Goal: Book appointment/travel/reservation

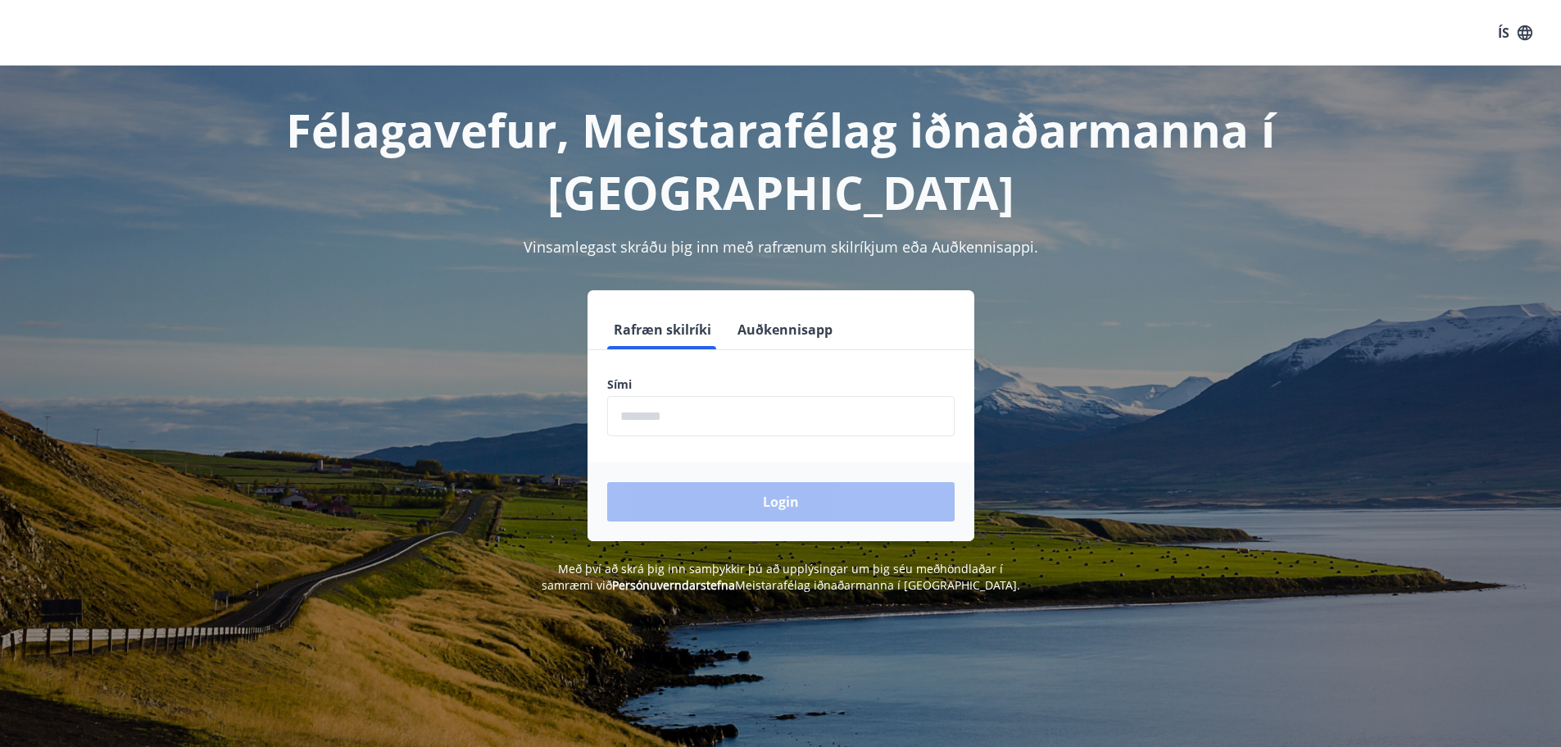
click at [652, 421] on input "phone" at bounding box center [780, 416] width 347 height 40
type input "********"
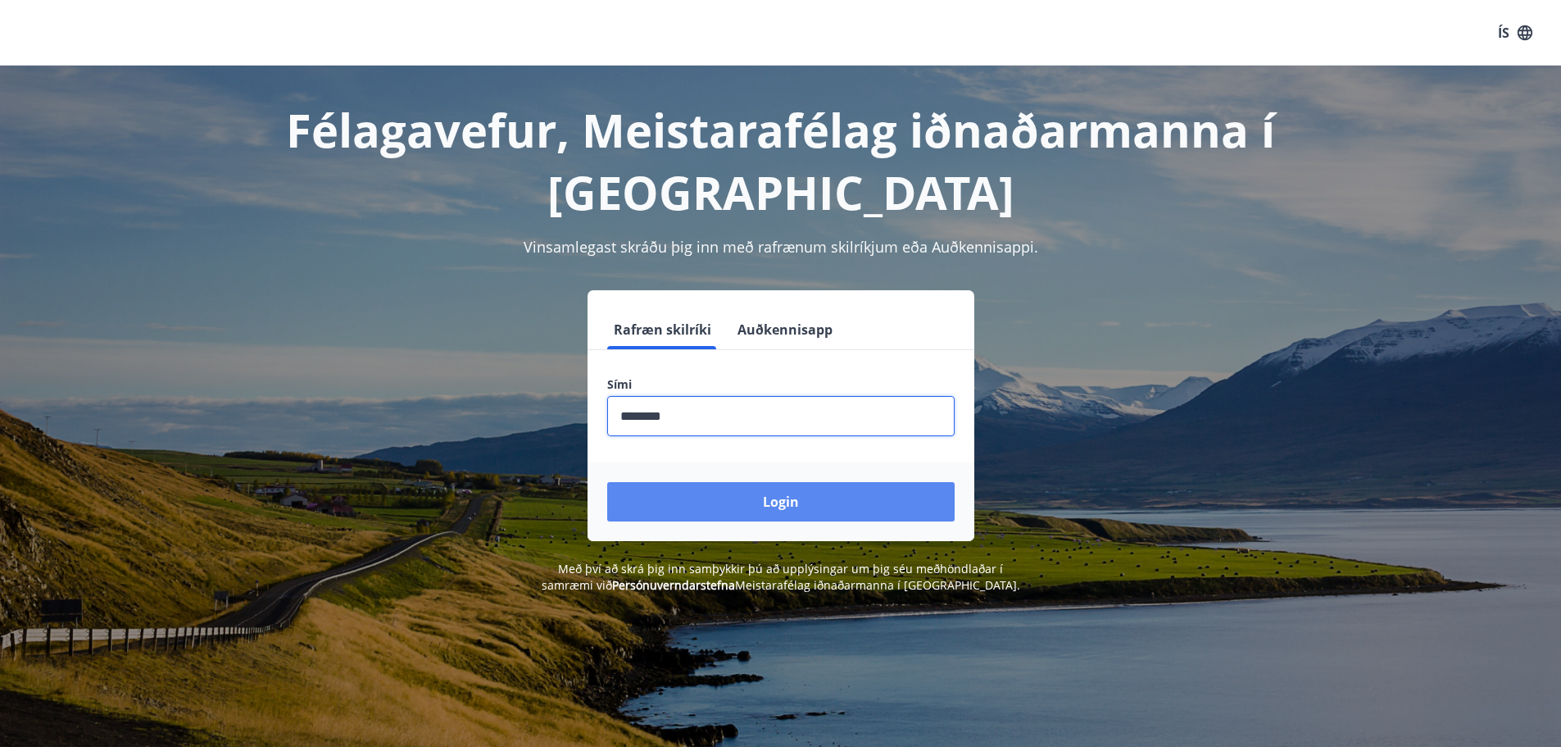
click at [744, 506] on button "Login" at bounding box center [780, 501] width 347 height 39
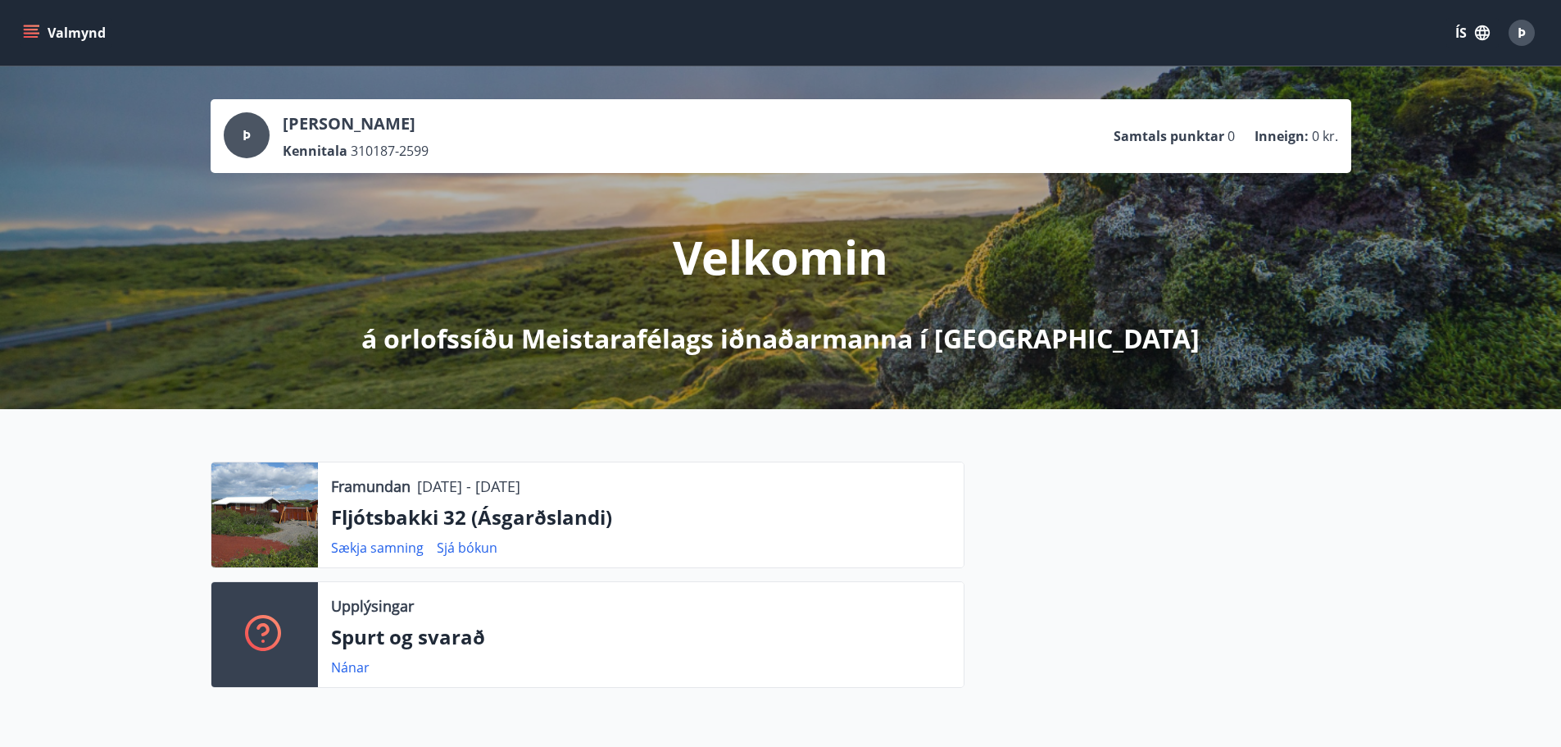
click at [34, 28] on icon "menu" at bounding box center [31, 33] width 16 height 16
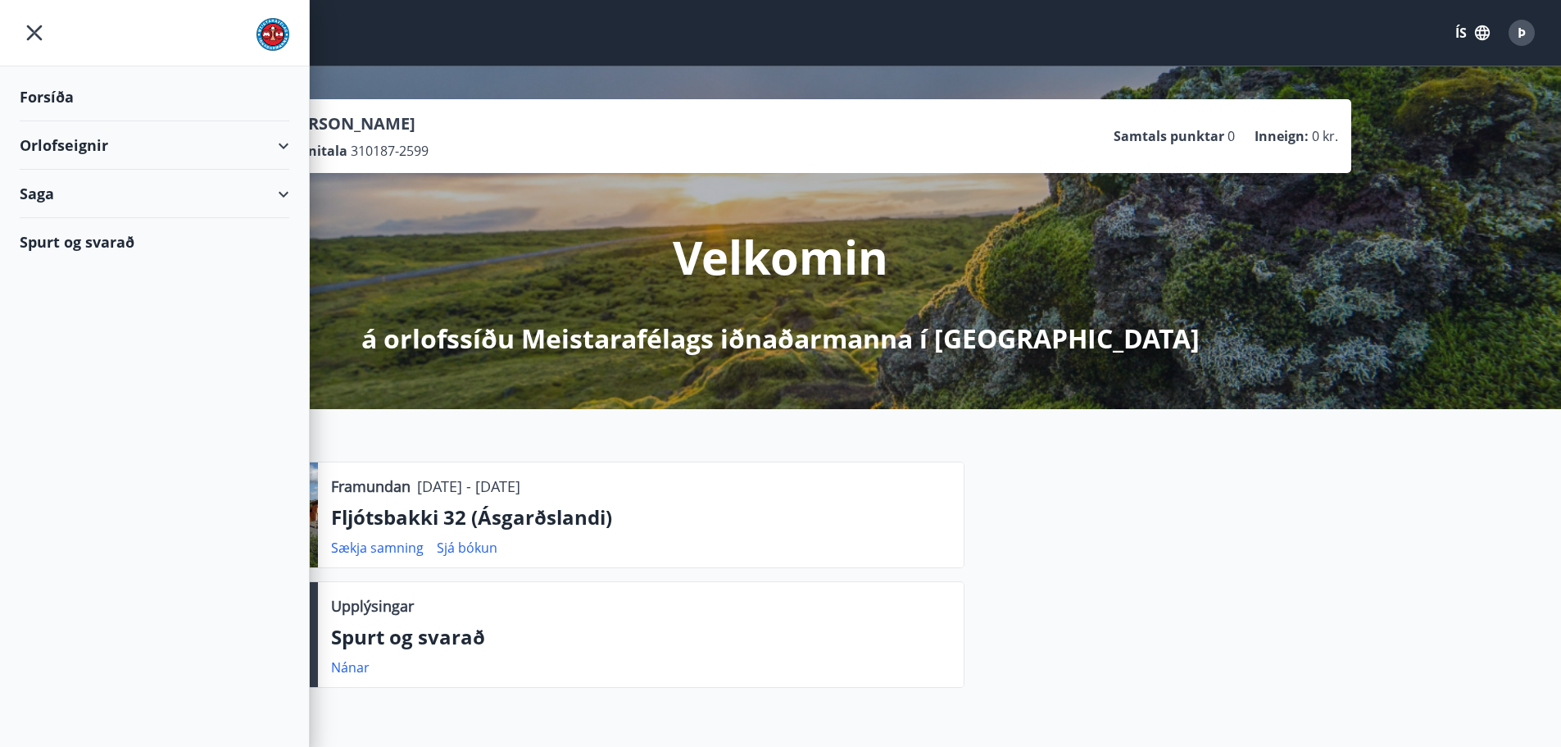
click at [157, 149] on div "Orlofseignir" at bounding box center [155, 145] width 270 height 48
click at [79, 184] on div "Framboð" at bounding box center [154, 187] width 243 height 34
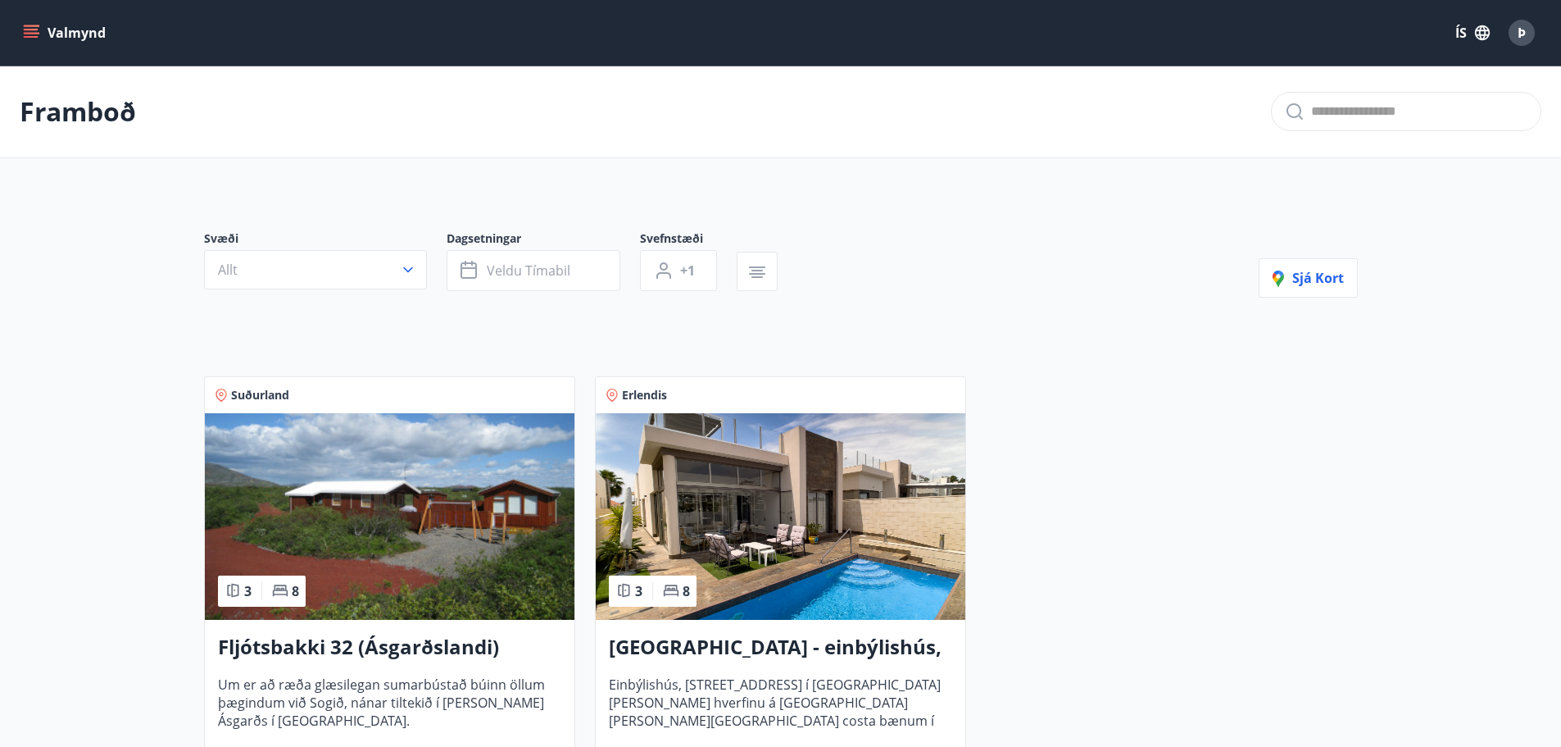
click at [354, 291] on div at bounding box center [500, 294] width 593 height 7
click at [392, 645] on h3 "Fljótsbakki 32 (Ásgarðslandi)" at bounding box center [389, 648] width 343 height 30
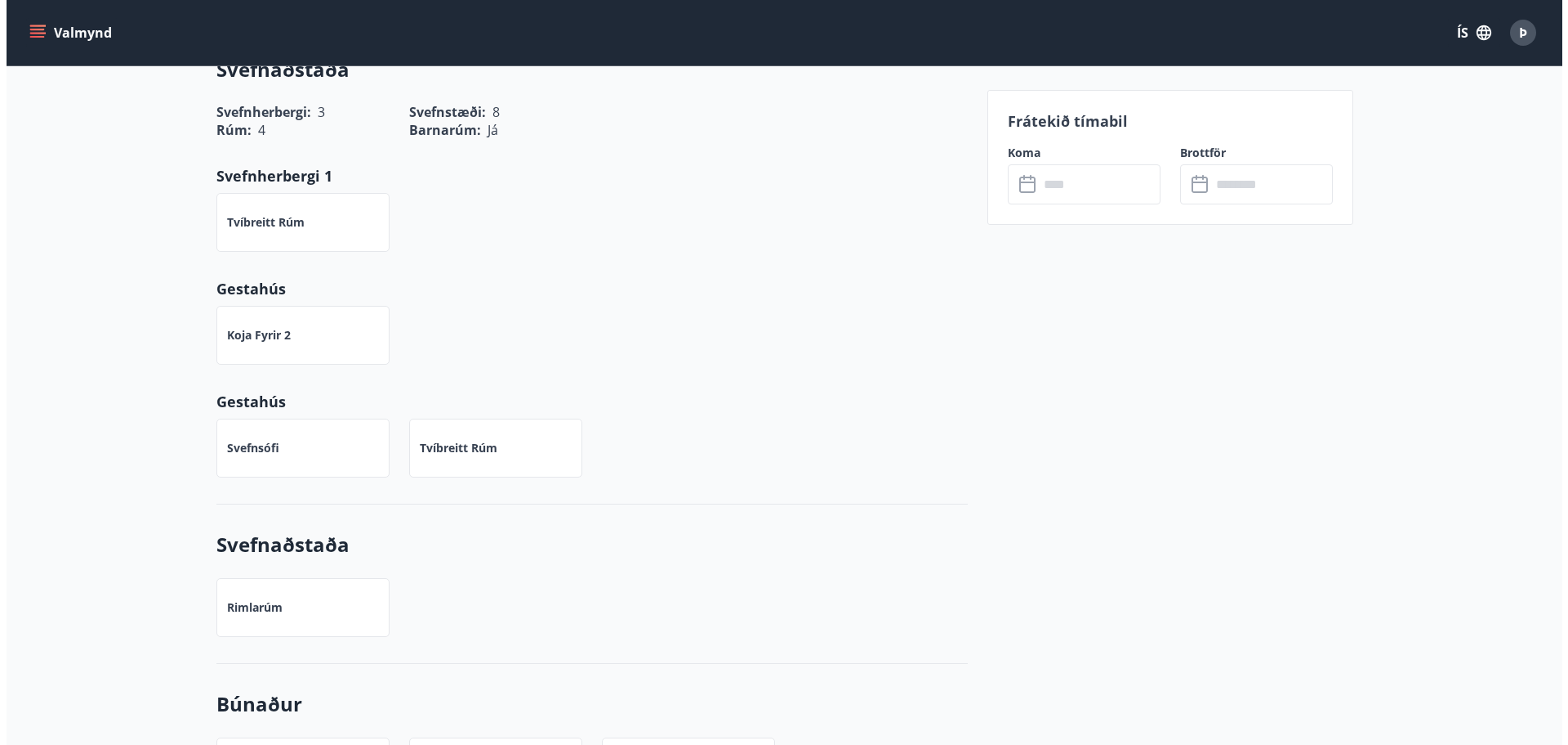
scroll to position [736, 0]
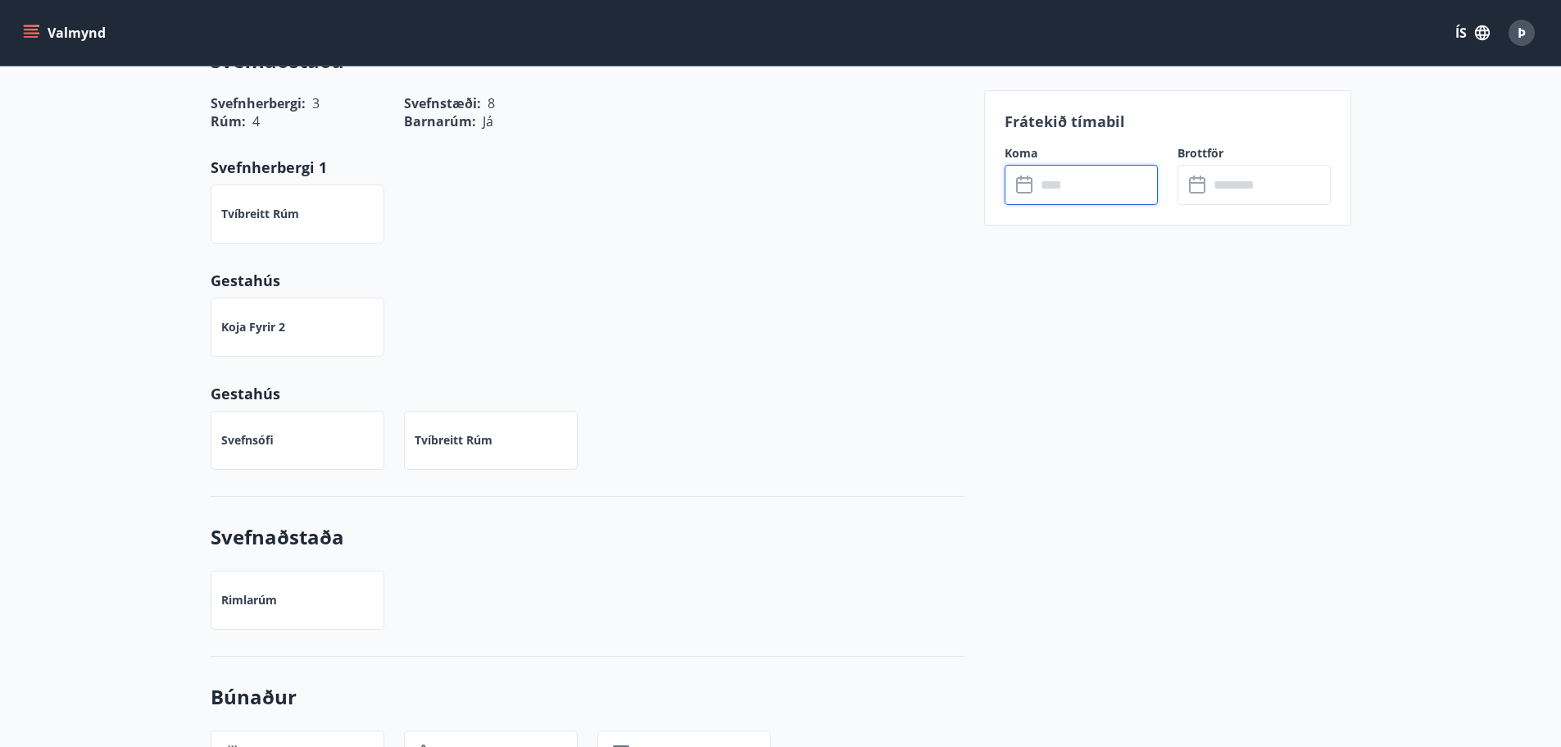
click at [1066, 176] on input "text" at bounding box center [1097, 185] width 122 height 40
